Goal: Task Accomplishment & Management: Use online tool/utility

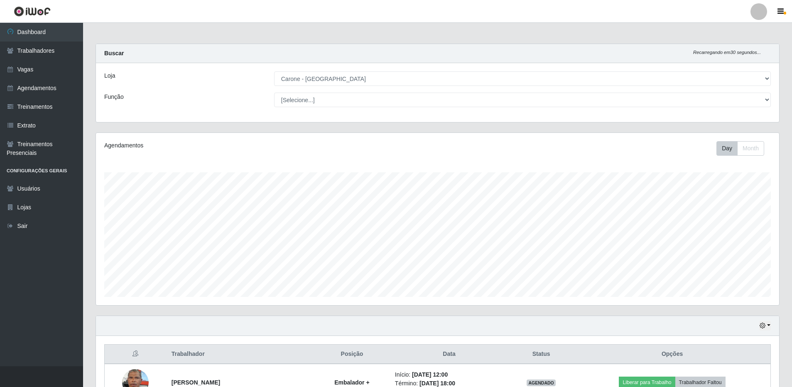
select select "524"
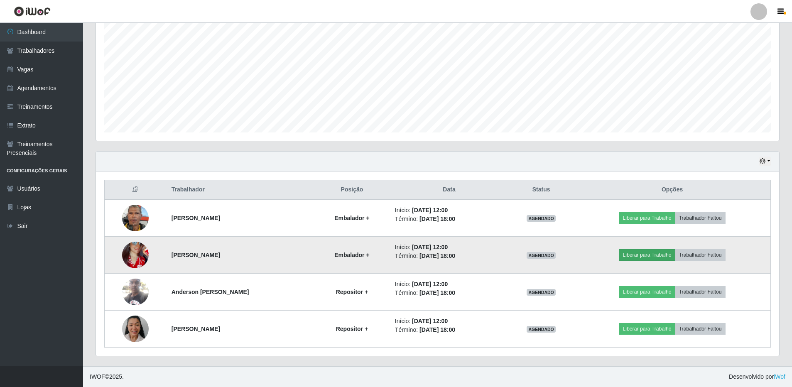
scroll to position [172, 684]
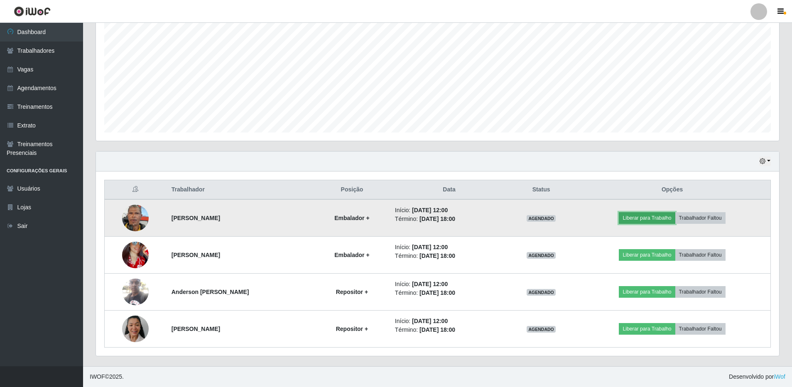
click at [647, 214] on button "Liberar para Trabalho" at bounding box center [647, 218] width 56 height 12
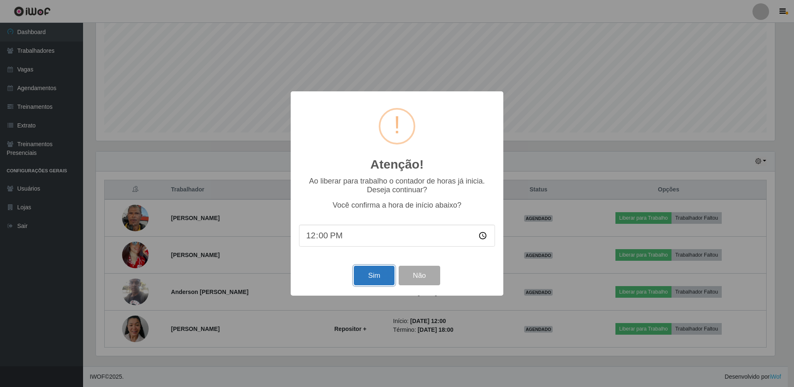
click at [374, 281] on button "Sim" at bounding box center [374, 276] width 40 height 20
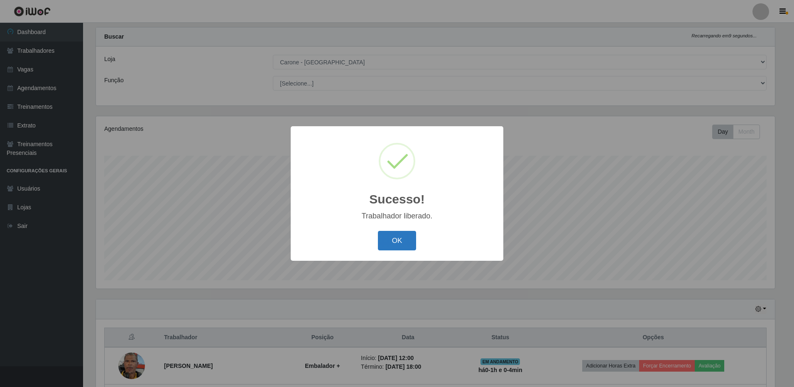
click at [403, 240] on button "OK" at bounding box center [397, 241] width 39 height 20
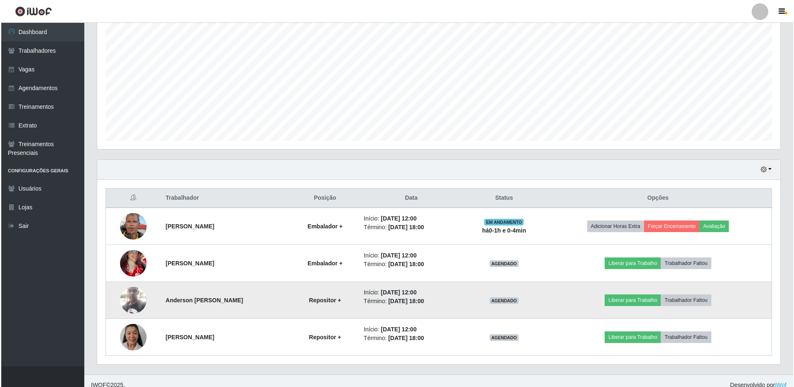
scroll to position [165, 0]
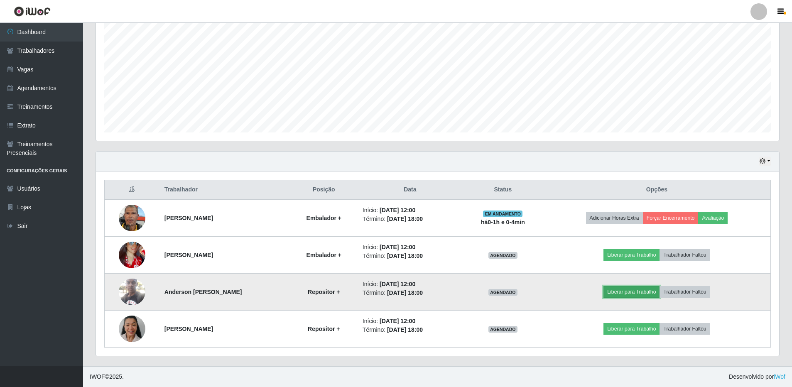
click at [624, 291] on button "Liberar para Trabalho" at bounding box center [632, 292] width 56 height 12
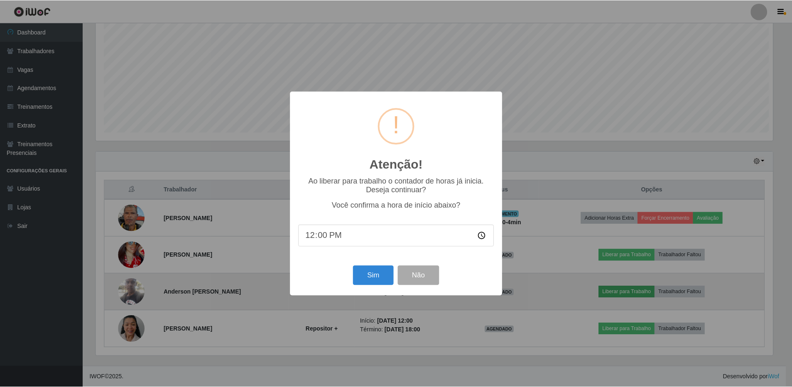
scroll to position [172, 679]
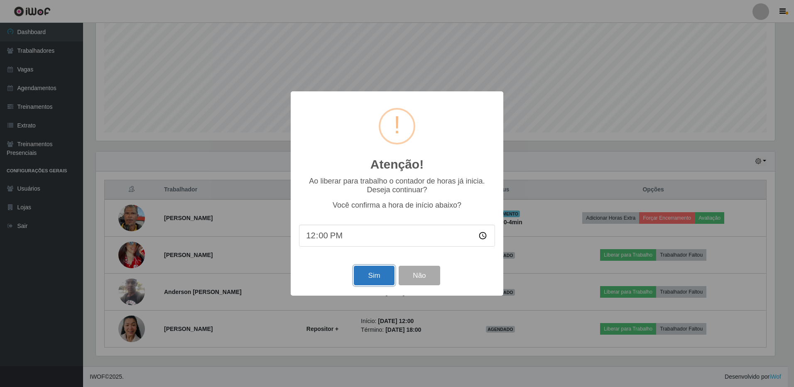
click at [376, 278] on button "Sim" at bounding box center [374, 276] width 40 height 20
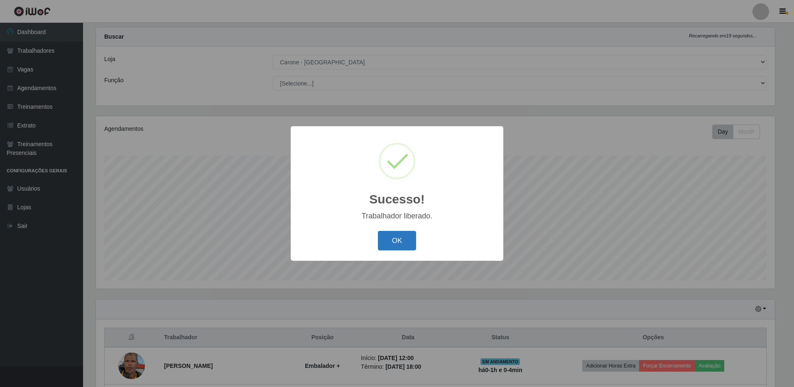
click at [395, 247] on button "OK" at bounding box center [397, 241] width 39 height 20
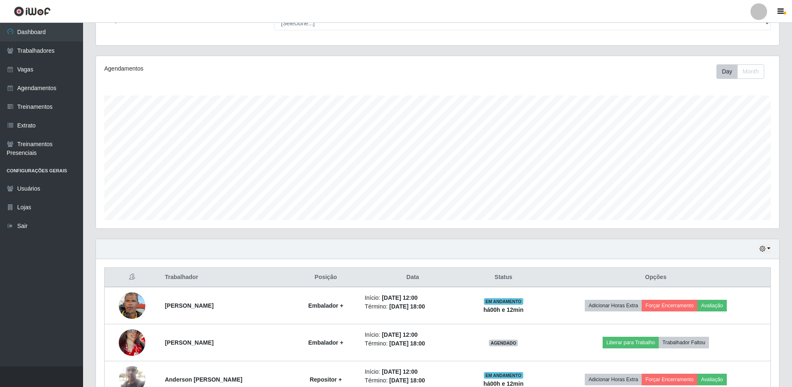
scroll to position [0, 0]
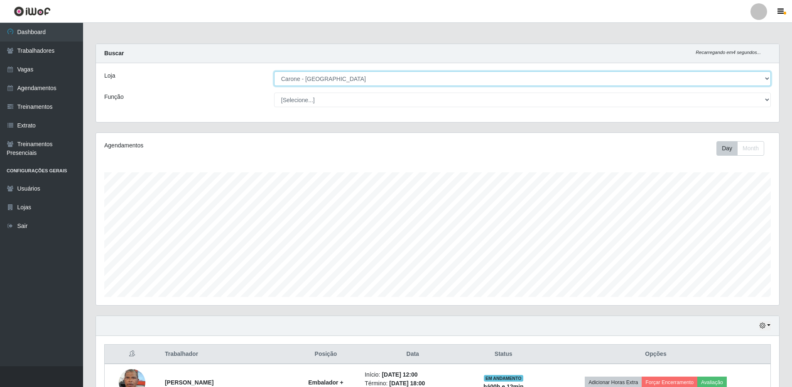
click at [505, 81] on select "[Selecione...] [GEOGRAPHIC_DATA] - [GEOGRAPHIC_DATA]" at bounding box center [522, 78] width 497 height 15
click at [274, 71] on select "[Selecione...] [GEOGRAPHIC_DATA] - [GEOGRAPHIC_DATA]" at bounding box center [522, 78] width 497 height 15
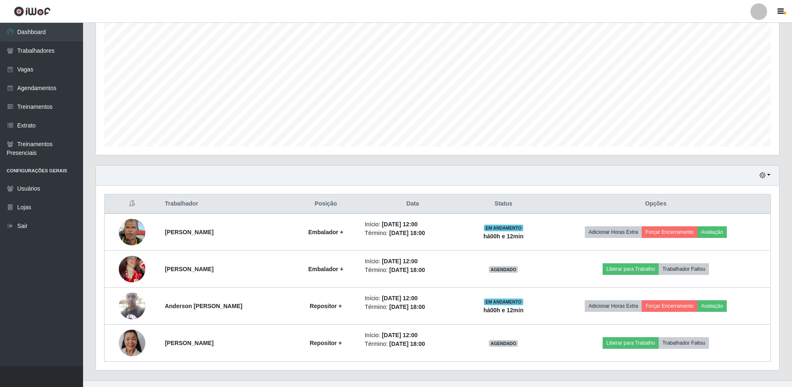
scroll to position [165, 0]
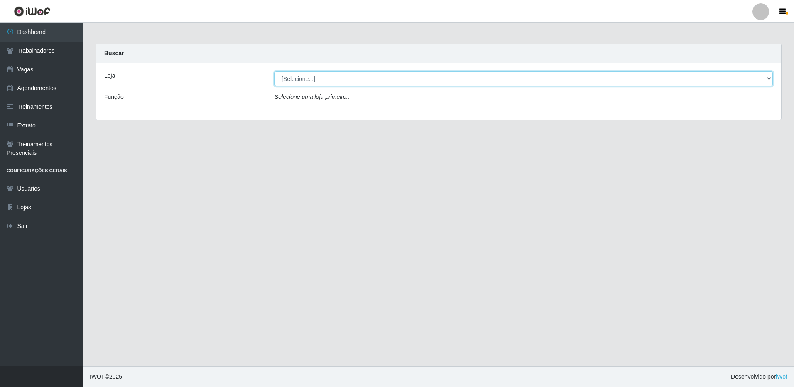
click at [545, 81] on select "[Selecione...] [GEOGRAPHIC_DATA] - [GEOGRAPHIC_DATA]" at bounding box center [524, 78] width 499 height 15
select select "524"
click at [275, 71] on select "[Selecione...] [GEOGRAPHIC_DATA] - [GEOGRAPHIC_DATA]" at bounding box center [524, 78] width 499 height 15
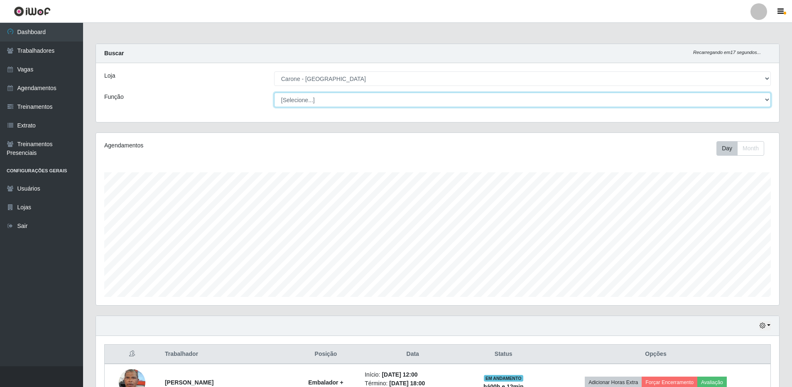
click at [373, 102] on select "[Selecione...] Embalador Embalador + Embalador ++ Repositor Repositor + Reposit…" at bounding box center [522, 100] width 497 height 15
click at [364, 103] on select "[Selecione...] Embalador Embalador + Embalador ++ Repositor Repositor + Reposit…" at bounding box center [522, 100] width 497 height 15
click at [274, 93] on select "[Selecione...] Embalador Embalador + Embalador ++ Repositor Repositor + Reposit…" at bounding box center [522, 100] width 497 height 15
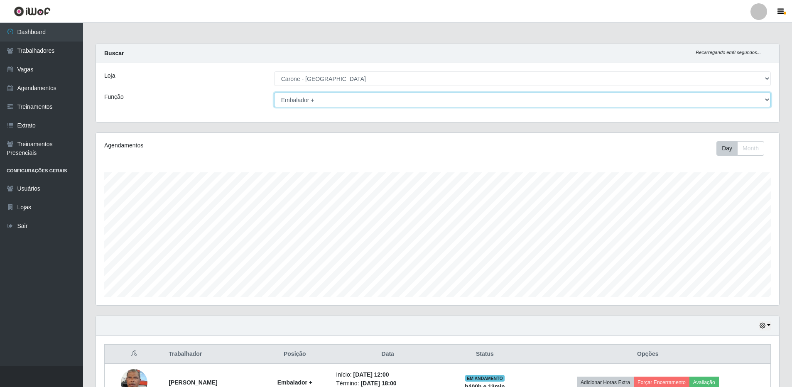
click at [362, 96] on select "[Selecione...] Embalador Embalador + Embalador ++ Repositor Repositor + Reposit…" at bounding box center [522, 100] width 497 height 15
click at [274, 93] on select "[Selecione...] Embalador Embalador + Embalador ++ Repositor Repositor + Reposit…" at bounding box center [522, 100] width 497 height 15
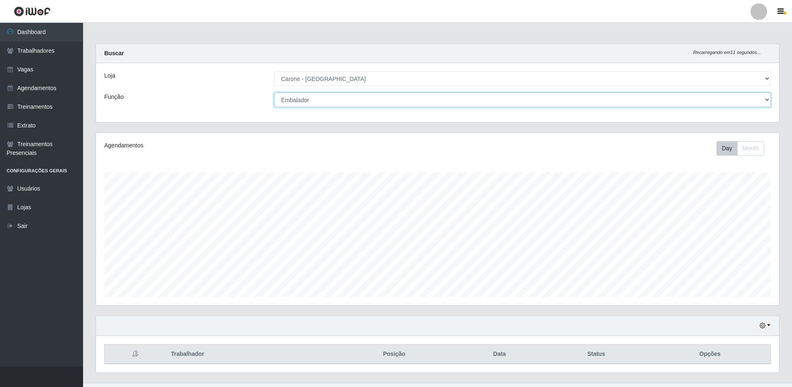
click at [366, 98] on select "[Selecione...] Embalador Embalador + Embalador ++ Repositor Repositor + Reposit…" at bounding box center [522, 100] width 497 height 15
select select "[Selecione...]"
click at [274, 93] on select "[Selecione...] Embalador Embalador + Embalador ++ Repositor Repositor + Reposit…" at bounding box center [522, 100] width 497 height 15
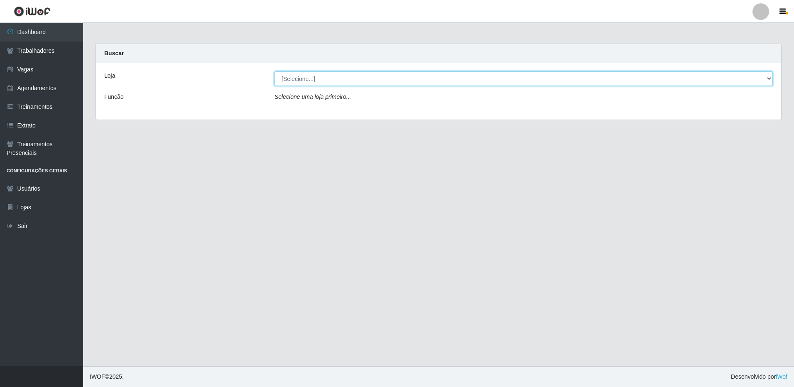
click at [322, 78] on select "[Selecione...] [GEOGRAPHIC_DATA] - [GEOGRAPHIC_DATA]" at bounding box center [524, 78] width 499 height 15
select select "524"
click at [275, 71] on select "[Selecione...] [GEOGRAPHIC_DATA] - [GEOGRAPHIC_DATA]" at bounding box center [524, 78] width 499 height 15
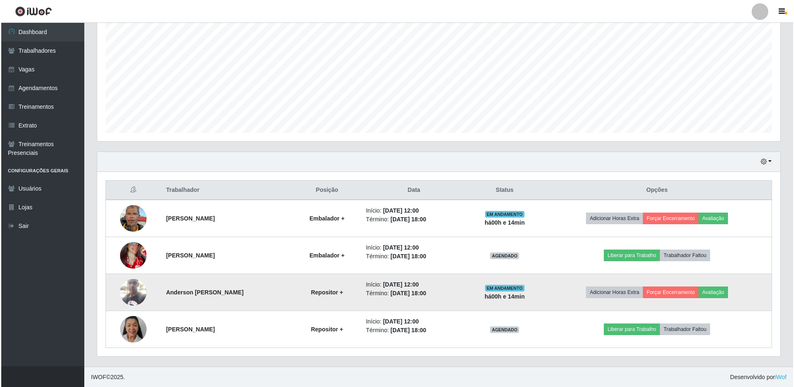
scroll to position [165, 0]
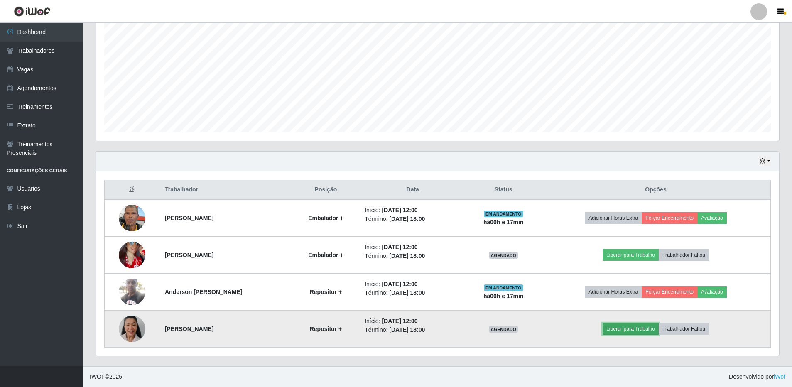
click at [621, 328] on button "Liberar para Trabalho" at bounding box center [631, 329] width 56 height 12
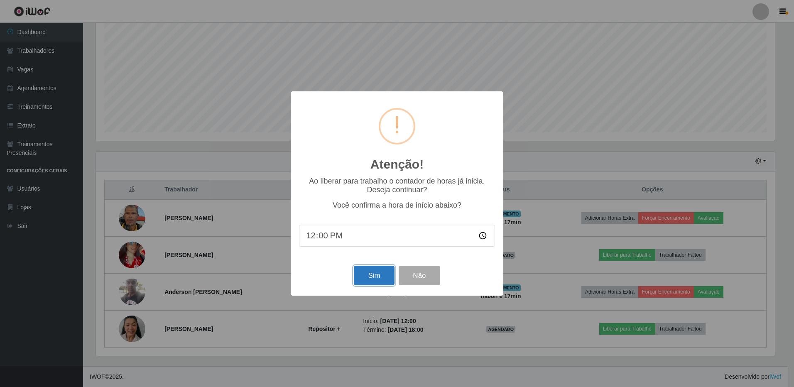
click at [371, 278] on button "Sim" at bounding box center [374, 276] width 40 height 20
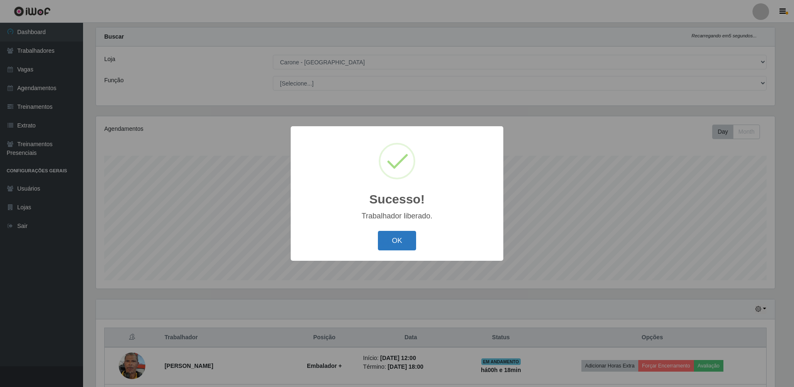
click at [387, 243] on button "OK" at bounding box center [397, 241] width 39 height 20
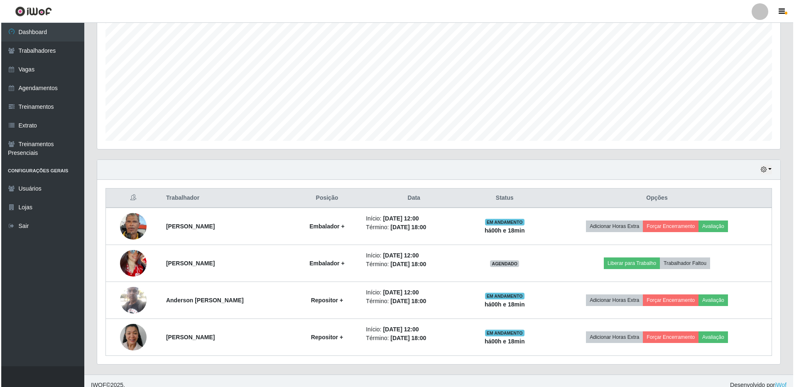
scroll to position [165, 0]
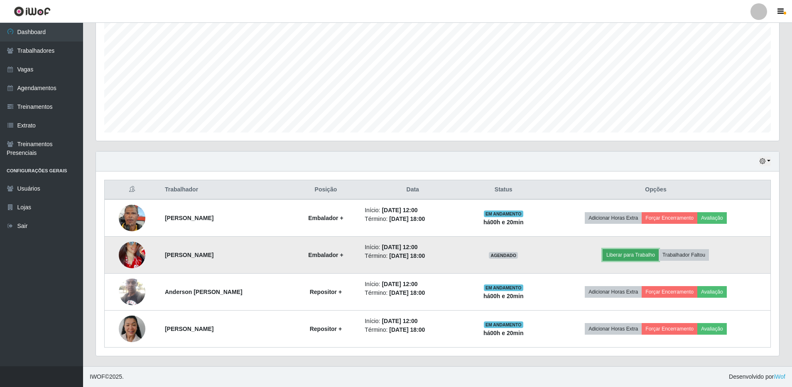
click at [641, 256] on button "Liberar para Trabalho" at bounding box center [631, 255] width 56 height 12
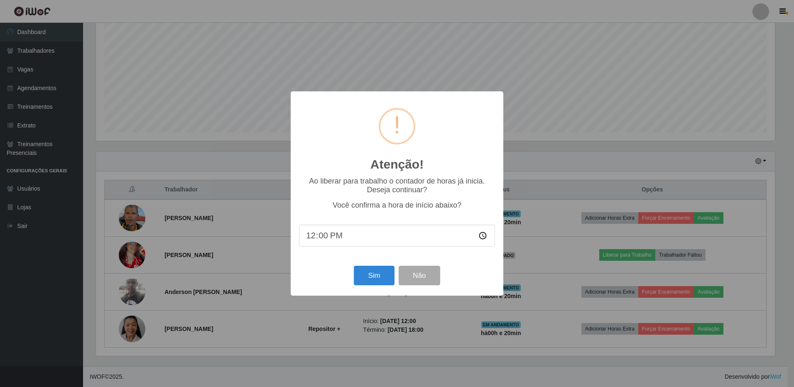
click at [337, 233] on input "12:00" at bounding box center [397, 236] width 196 height 22
click at [326, 240] on input "12:00" at bounding box center [397, 236] width 196 height 22
type input "12:20"
click at [371, 273] on button "Sim" at bounding box center [374, 276] width 40 height 20
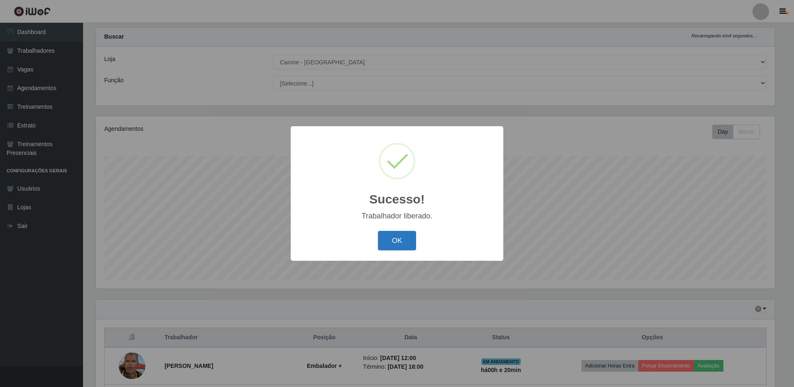
click at [391, 238] on button "OK" at bounding box center [397, 241] width 39 height 20
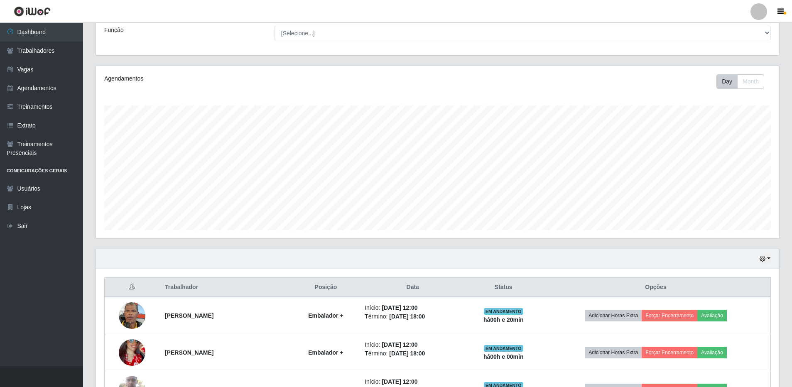
scroll to position [165, 0]
